Goal: Task Accomplishment & Management: Use online tool/utility

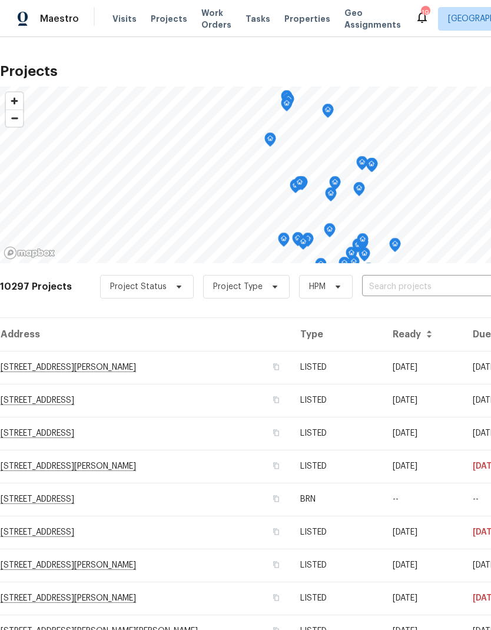
click at [390, 285] on input "text" at bounding box center [429, 287] width 135 height 18
type input "6"
type input "d"
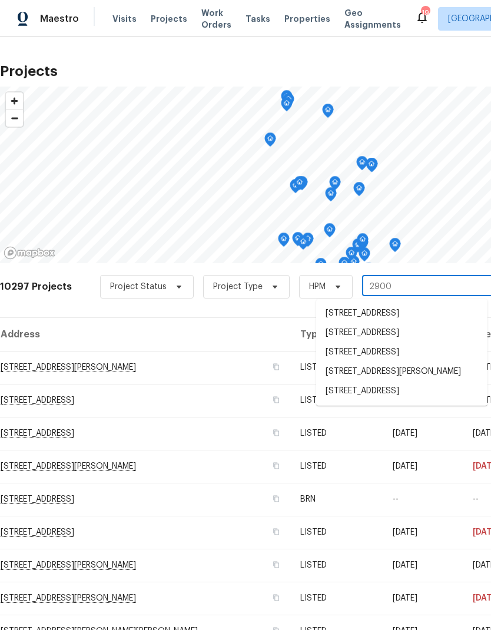
type input "2900"
click at [389, 378] on li "2900 S Downing St, Englewood, CO 80113" at bounding box center [401, 374] width 171 height 20
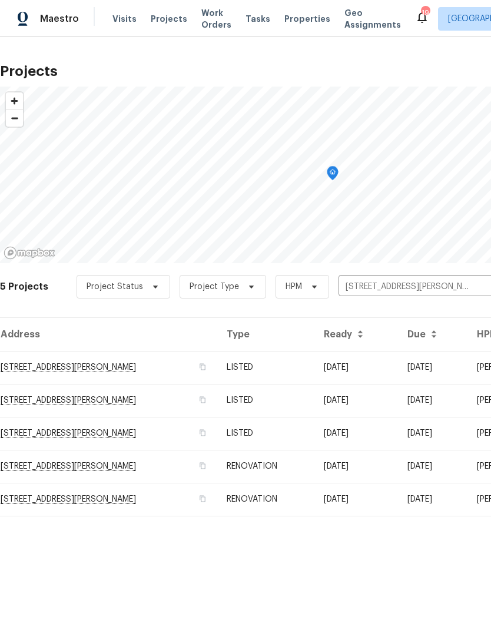
click at [298, 499] on td "RENOVATION" at bounding box center [265, 499] width 97 height 33
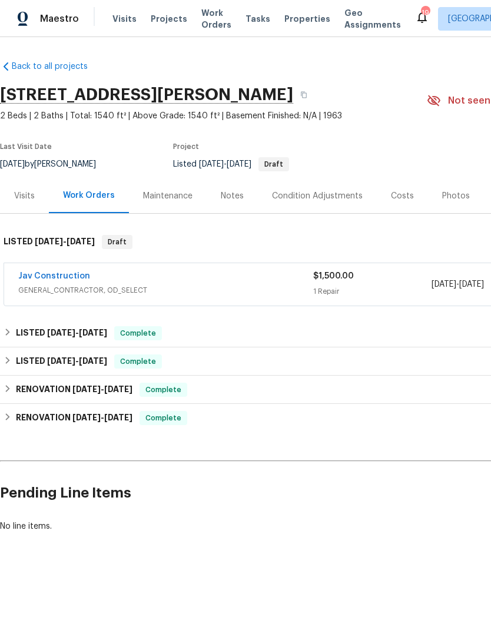
click at [164, 21] on span "Projects" at bounding box center [169, 19] width 36 height 12
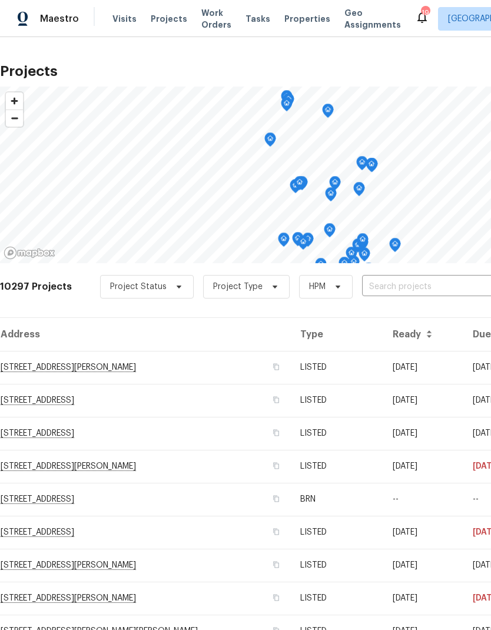
click at [386, 295] on input "text" at bounding box center [429, 287] width 135 height 18
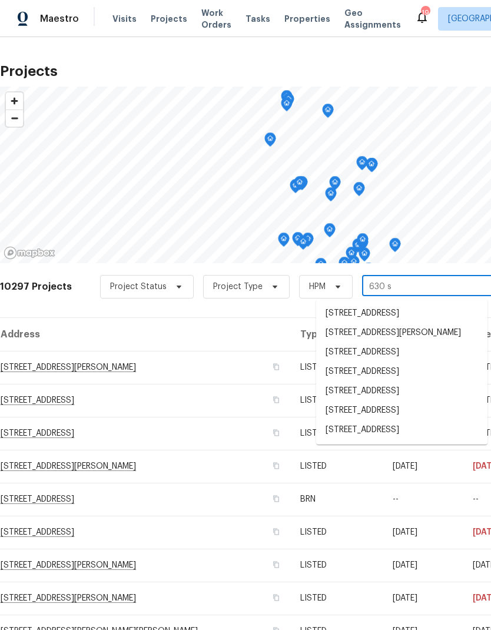
type input "630 s y"
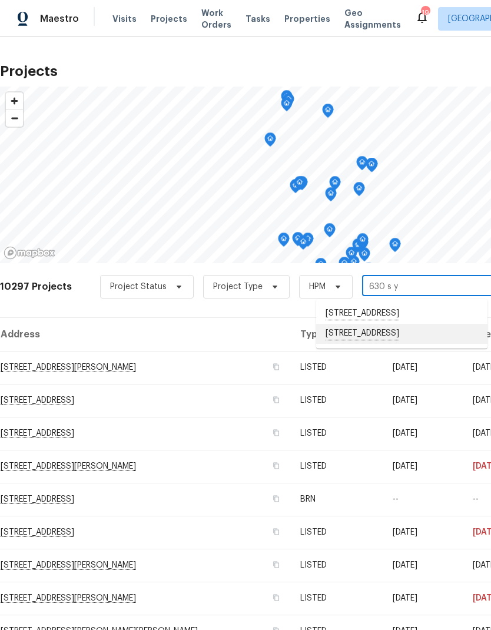
click at [404, 335] on li "630 S Youngfield Ct, Lakewood, CO 80228" at bounding box center [401, 334] width 171 height 20
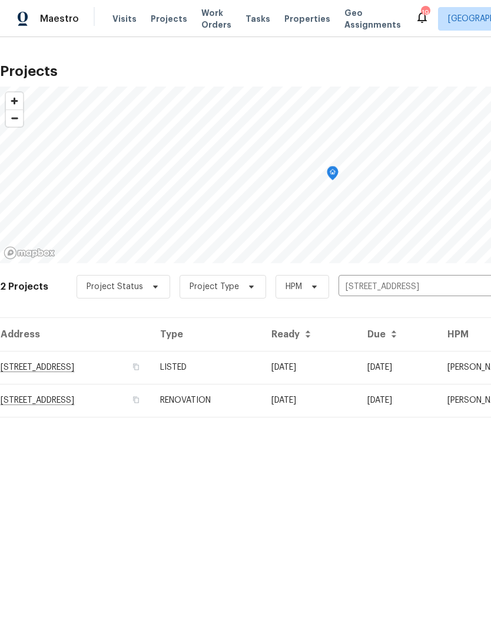
click at [141, 404] on td "630 S Youngfield Ct, Lakewood, CO 80228" at bounding box center [75, 400] width 151 height 33
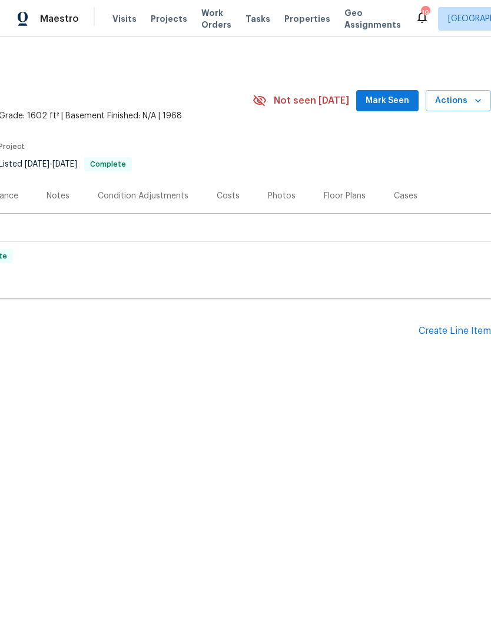
scroll to position [0, 174]
click at [456, 335] on div "Create Line Item" at bounding box center [454, 330] width 72 height 11
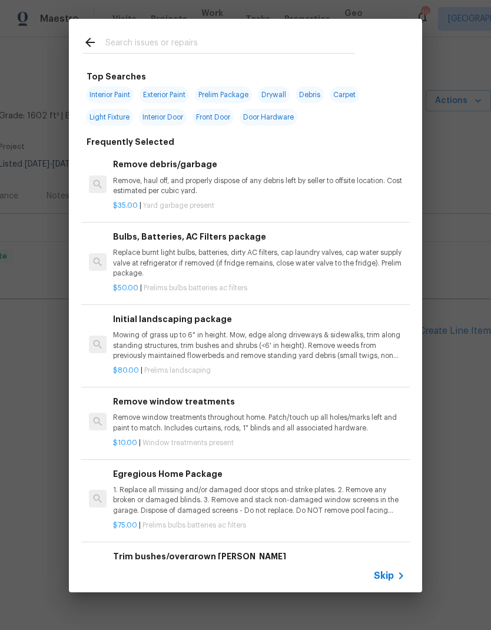
click at [392, 576] on span "Skip" at bounding box center [384, 576] width 20 height 12
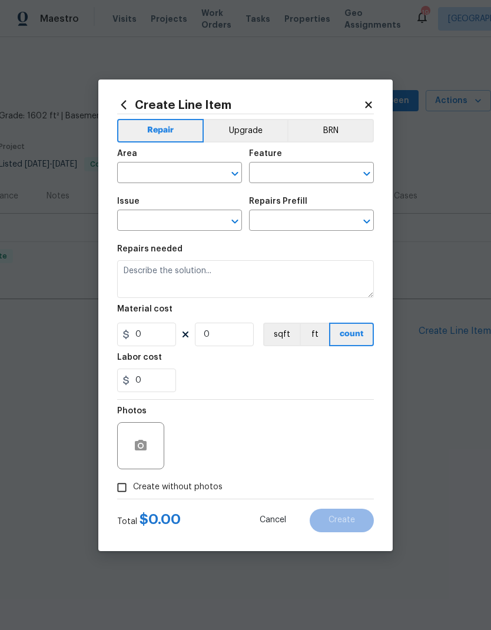
click at [147, 170] on input "text" at bounding box center [163, 174] width 92 height 18
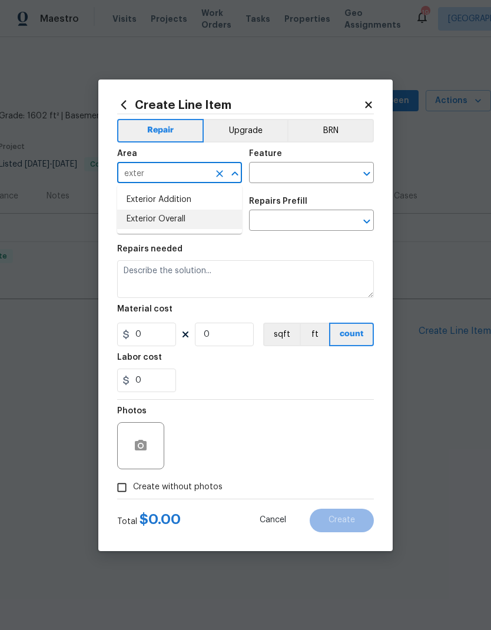
click at [182, 221] on li "Exterior Overall" at bounding box center [179, 219] width 125 height 19
type input "Exterior Overall"
click at [295, 175] on input "text" at bounding box center [295, 174] width 92 height 18
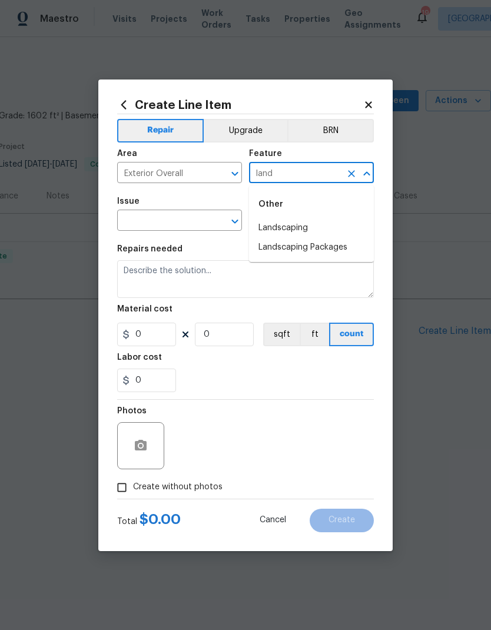
click at [296, 230] on li "Landscaping" at bounding box center [311, 227] width 125 height 19
type input "Landscaping"
click at [189, 223] on input "text" at bounding box center [163, 221] width 92 height 18
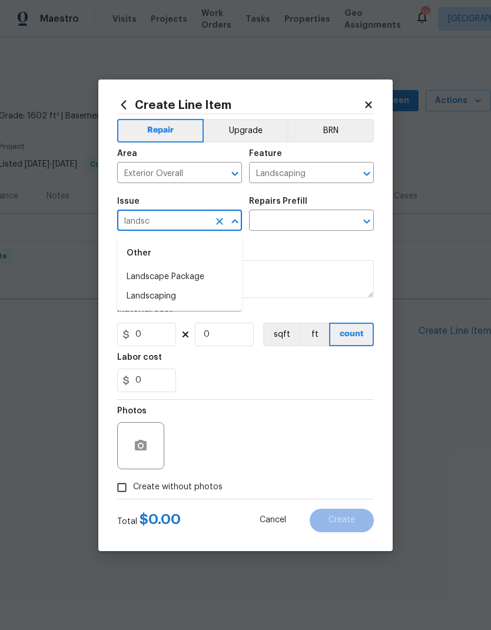
click at [174, 292] on li "Landscaping" at bounding box center [179, 296] width 125 height 19
type input "Landscaping"
click at [292, 218] on input "text" at bounding box center [295, 221] width 92 height 18
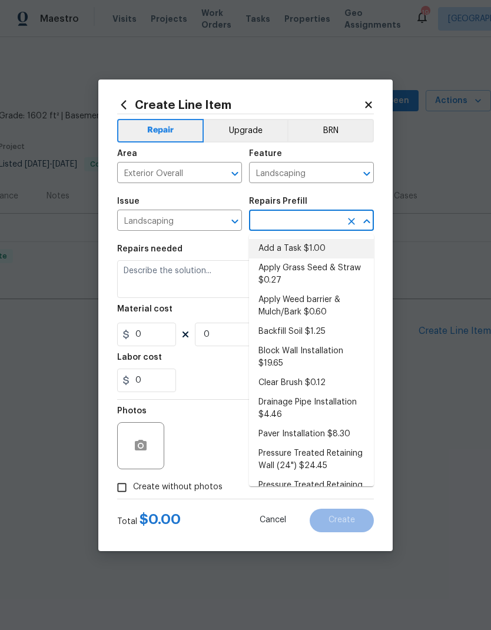
click at [309, 247] on li "Add a Task $1.00" at bounding box center [311, 248] width 125 height 19
type input "Add a Task $1.00"
type textarea "HPM to detail"
type input "1"
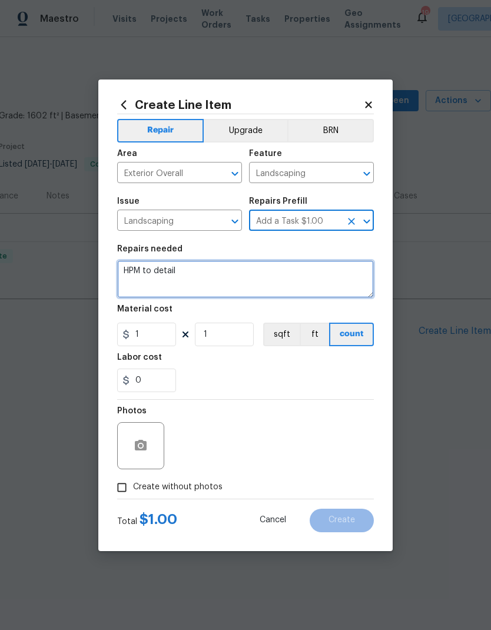
click at [269, 274] on textarea "HPM to detail" at bounding box center [245, 279] width 257 height 38
type textarea "H"
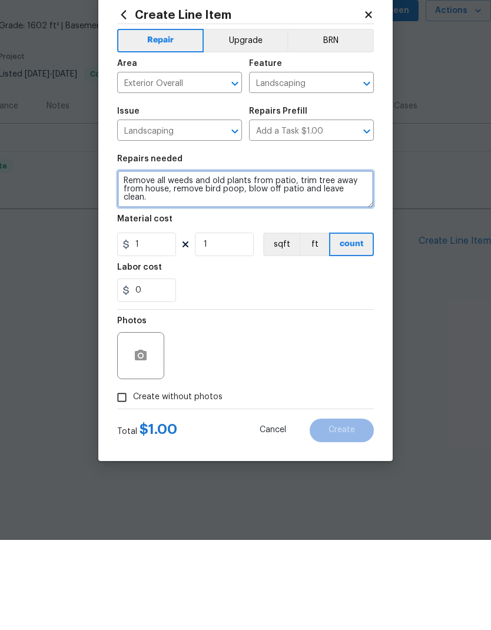
type textarea "Remove all weeds and old plants from patio, trim tree away from house, remove b…"
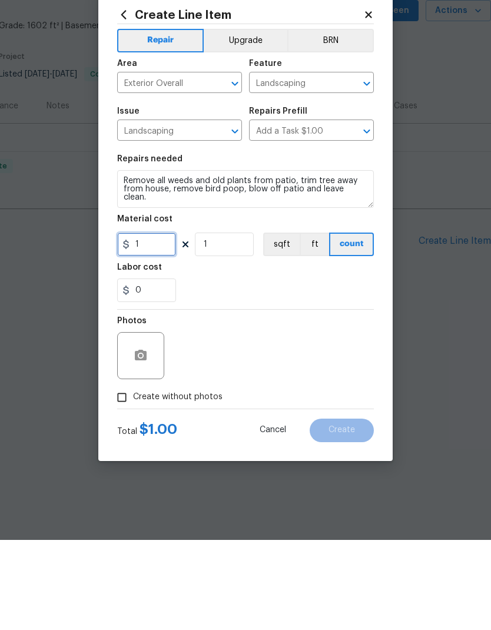
click at [145, 323] on input "1" at bounding box center [146, 335] width 59 height 24
type input "120"
click at [145, 440] on icon "button" at bounding box center [141, 445] width 12 height 11
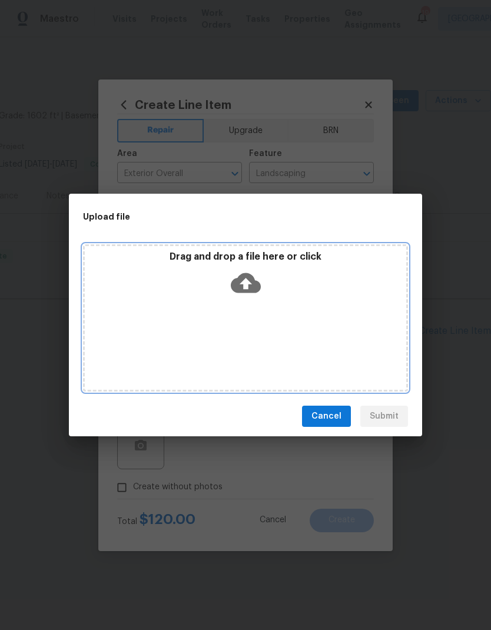
click at [366, 338] on div "Drag and drop a file here or click" at bounding box center [245, 317] width 325 height 147
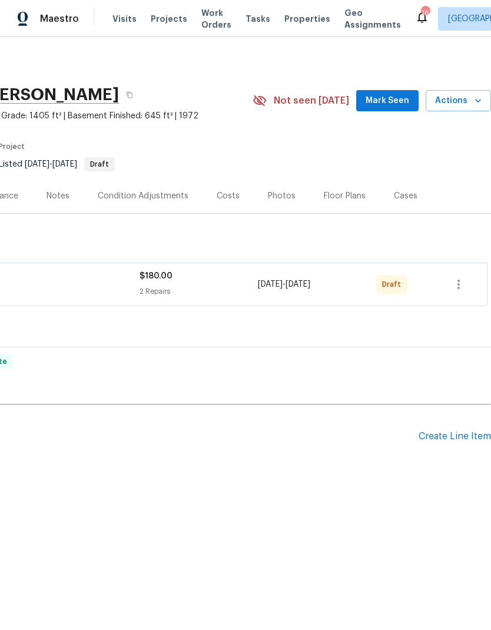
scroll to position [0, 174]
click at [457, 287] on icon "button" at bounding box center [458, 284] width 14 height 14
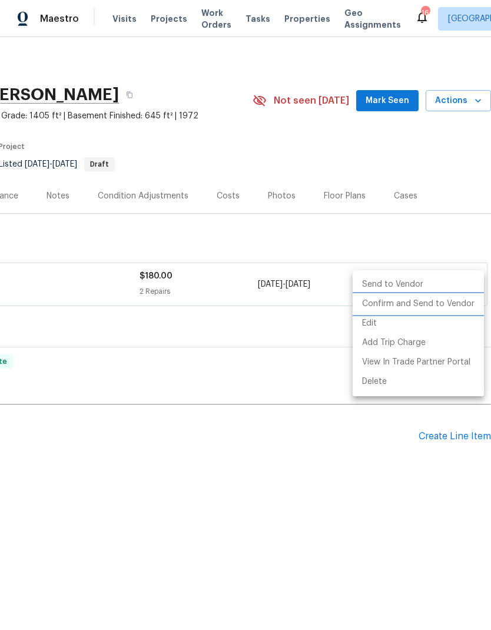
click at [418, 305] on li "Confirm and Send to Vendor" at bounding box center [418, 303] width 131 height 19
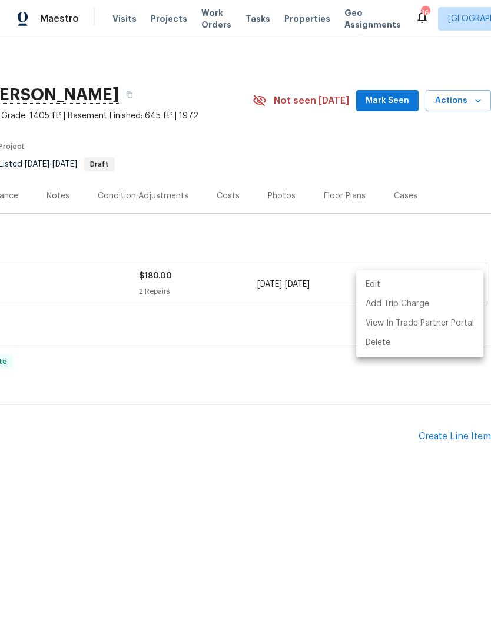
click at [332, 481] on div at bounding box center [245, 315] width 491 height 630
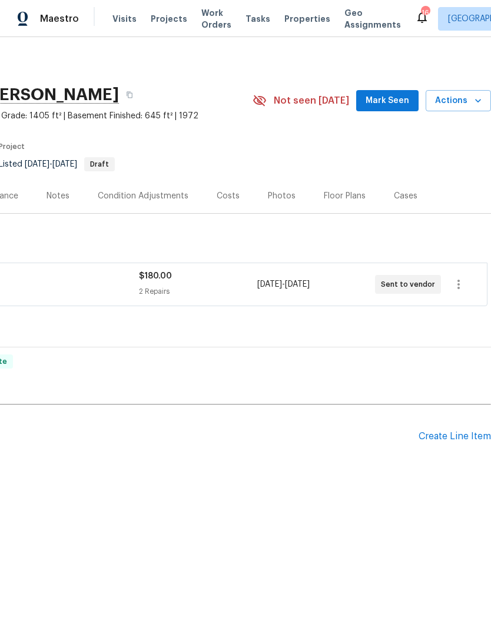
click at [55, 197] on div "Notes" at bounding box center [57, 196] width 23 height 12
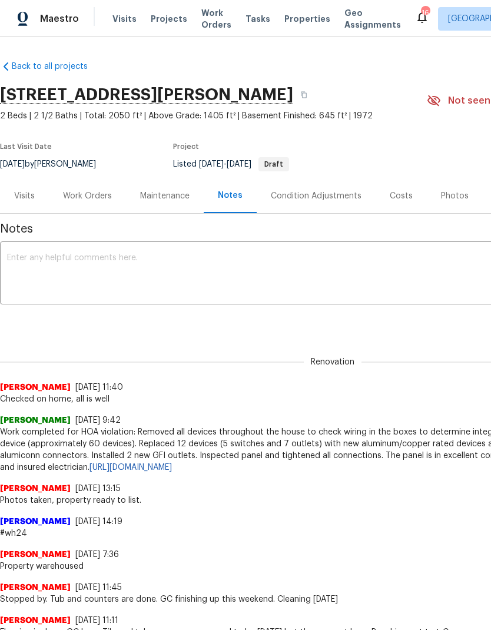
click at [313, 268] on textarea at bounding box center [332, 274] width 651 height 41
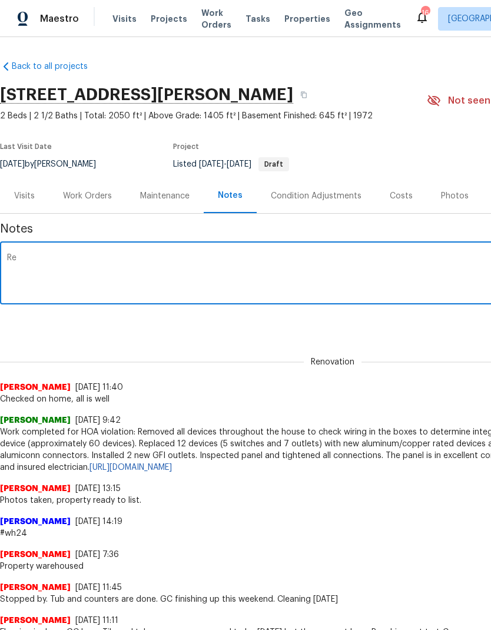
type textarea "R"
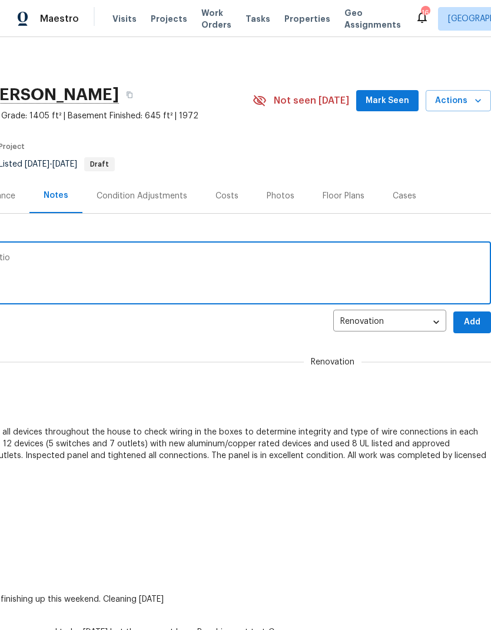
scroll to position [-1, 178]
type textarea "Created wo for gate and exterior grass/patio"
click at [471, 326] on span "Add" at bounding box center [472, 322] width 19 height 15
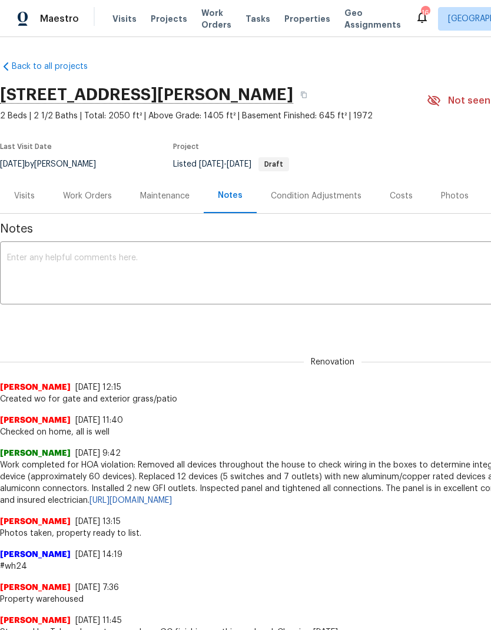
scroll to position [0, 0]
click at [119, 23] on span "Visits" at bounding box center [124, 19] width 24 height 12
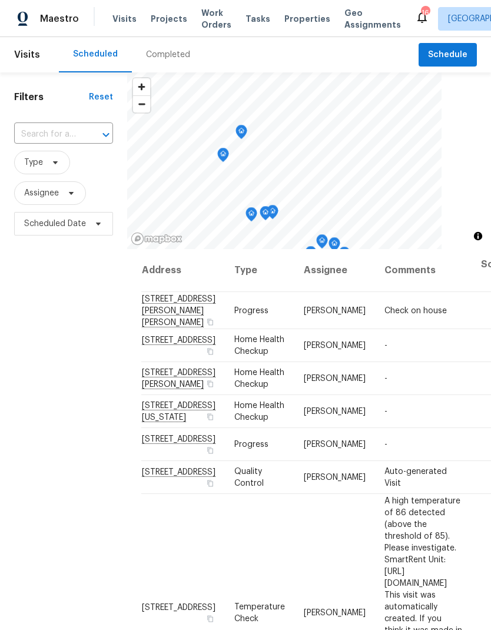
click at [53, 134] on input "text" at bounding box center [47, 134] width 66 height 18
type input "8090"
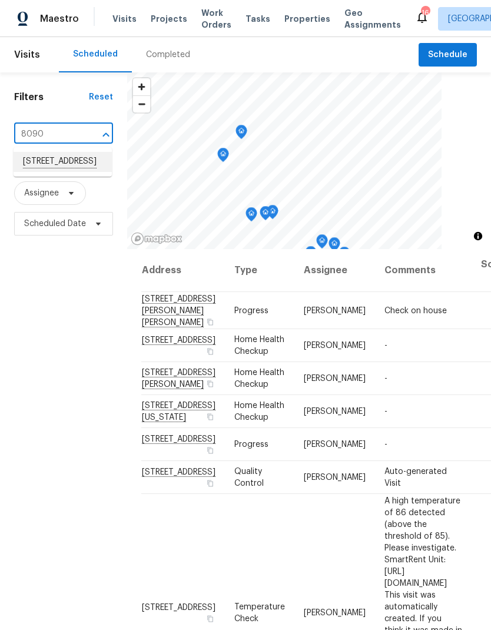
click at [54, 171] on li "[STREET_ADDRESS]" at bounding box center [63, 162] width 98 height 20
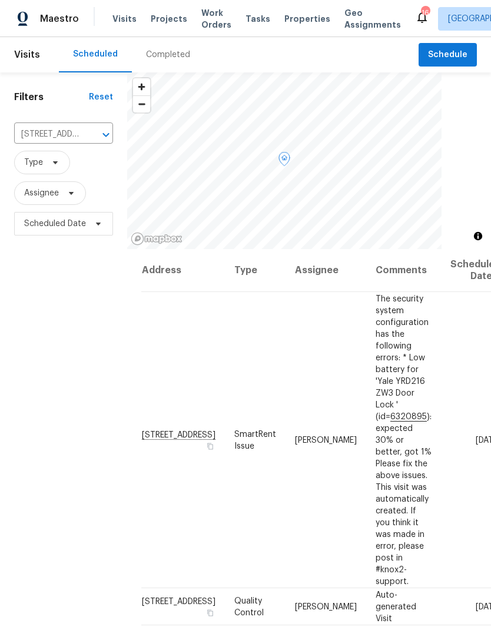
click at [0, 0] on icon at bounding box center [0, 0] width 0 height 0
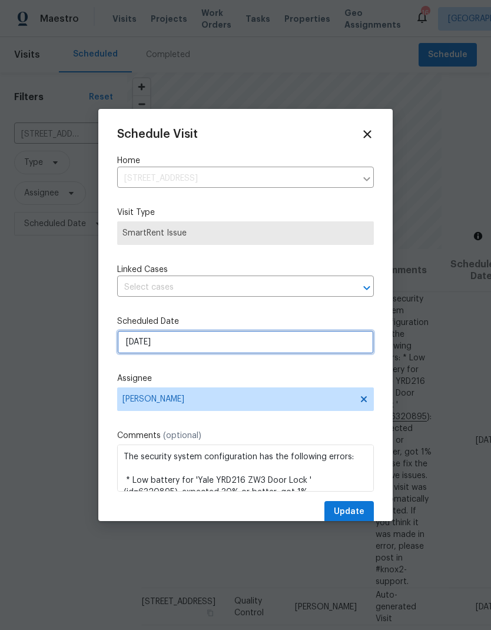
click at [202, 350] on input "[DATE]" at bounding box center [245, 342] width 257 height 24
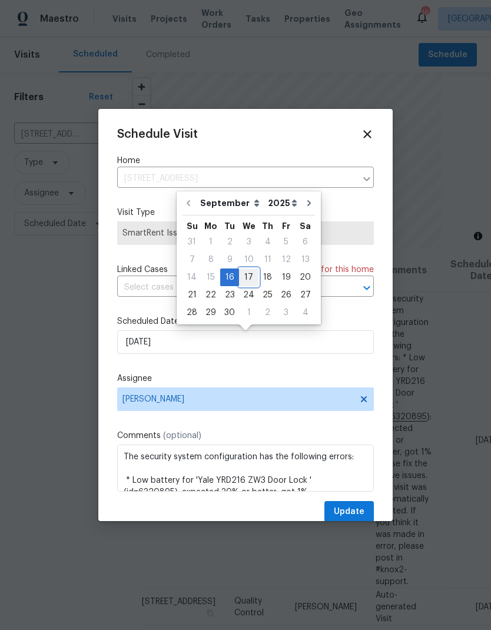
click at [253, 277] on div "17" at bounding box center [248, 277] width 19 height 16
type input "[DATE]"
